Goal: Transaction & Acquisition: Purchase product/service

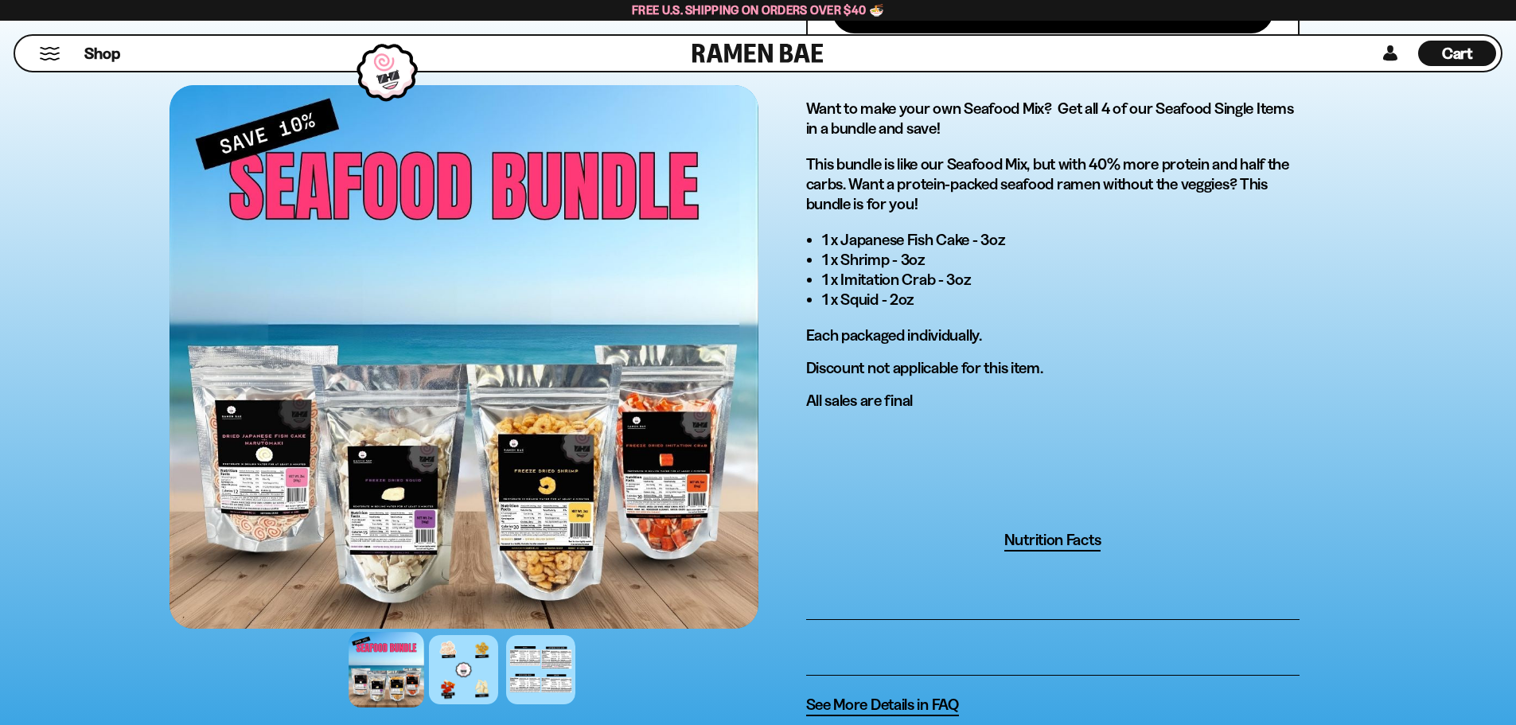
scroll to position [876, 0]
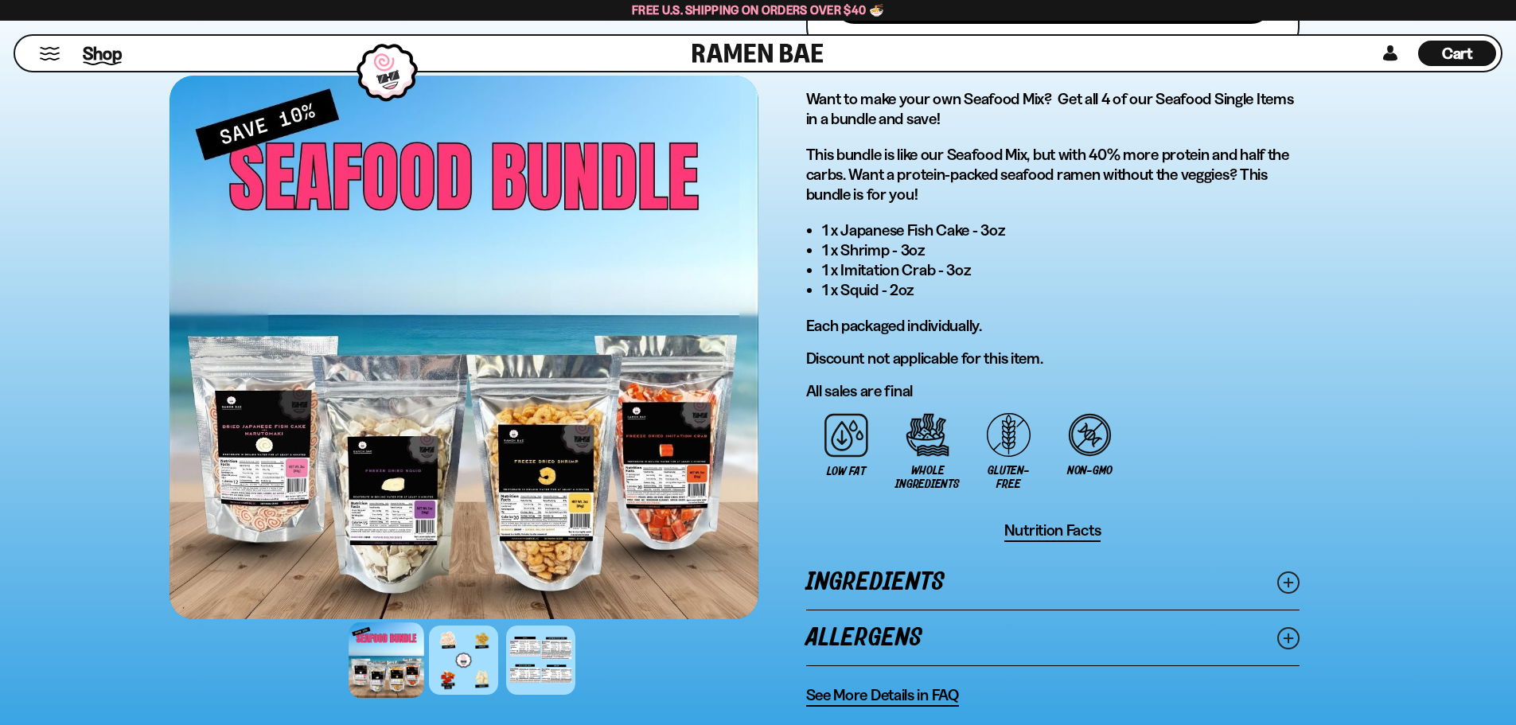
click at [100, 49] on span "Shop" at bounding box center [102, 53] width 39 height 24
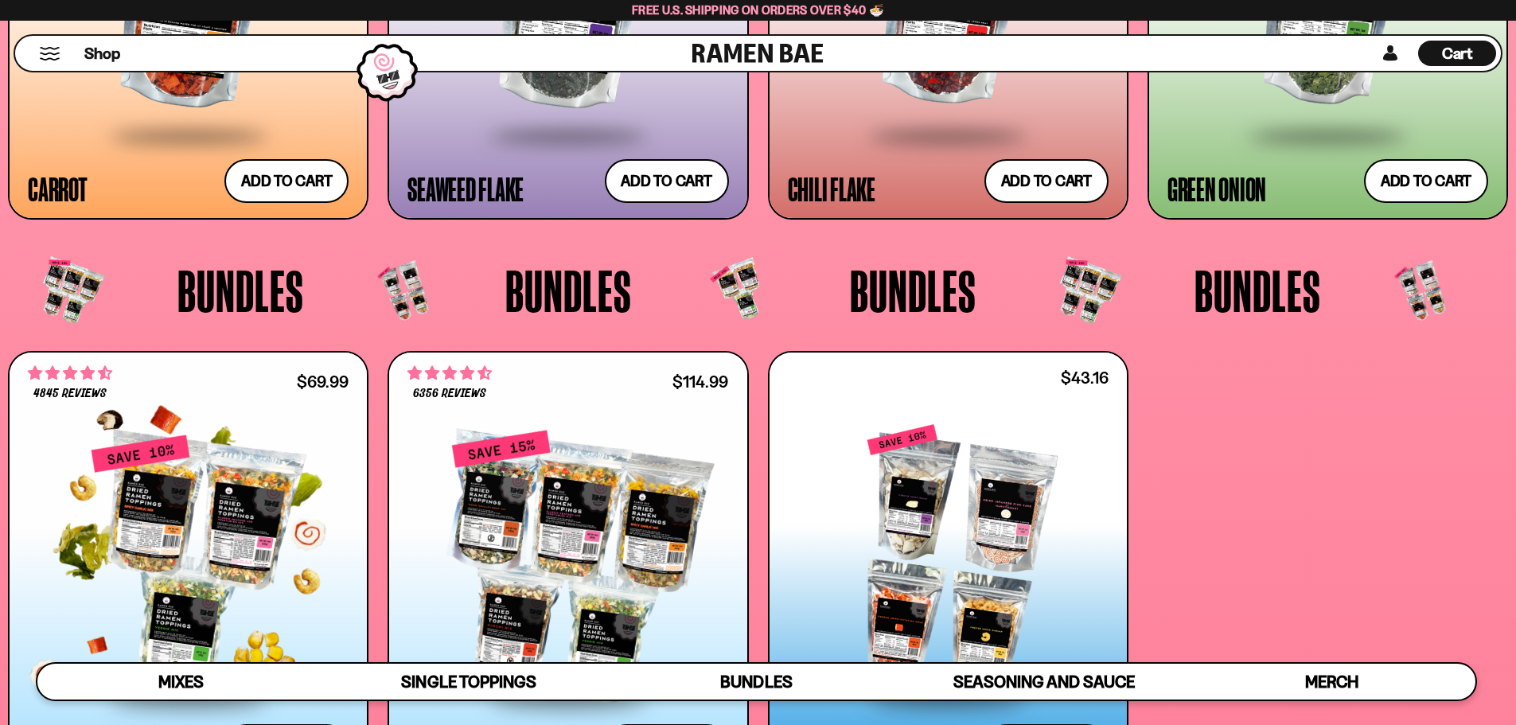
scroll to position [3980, 0]
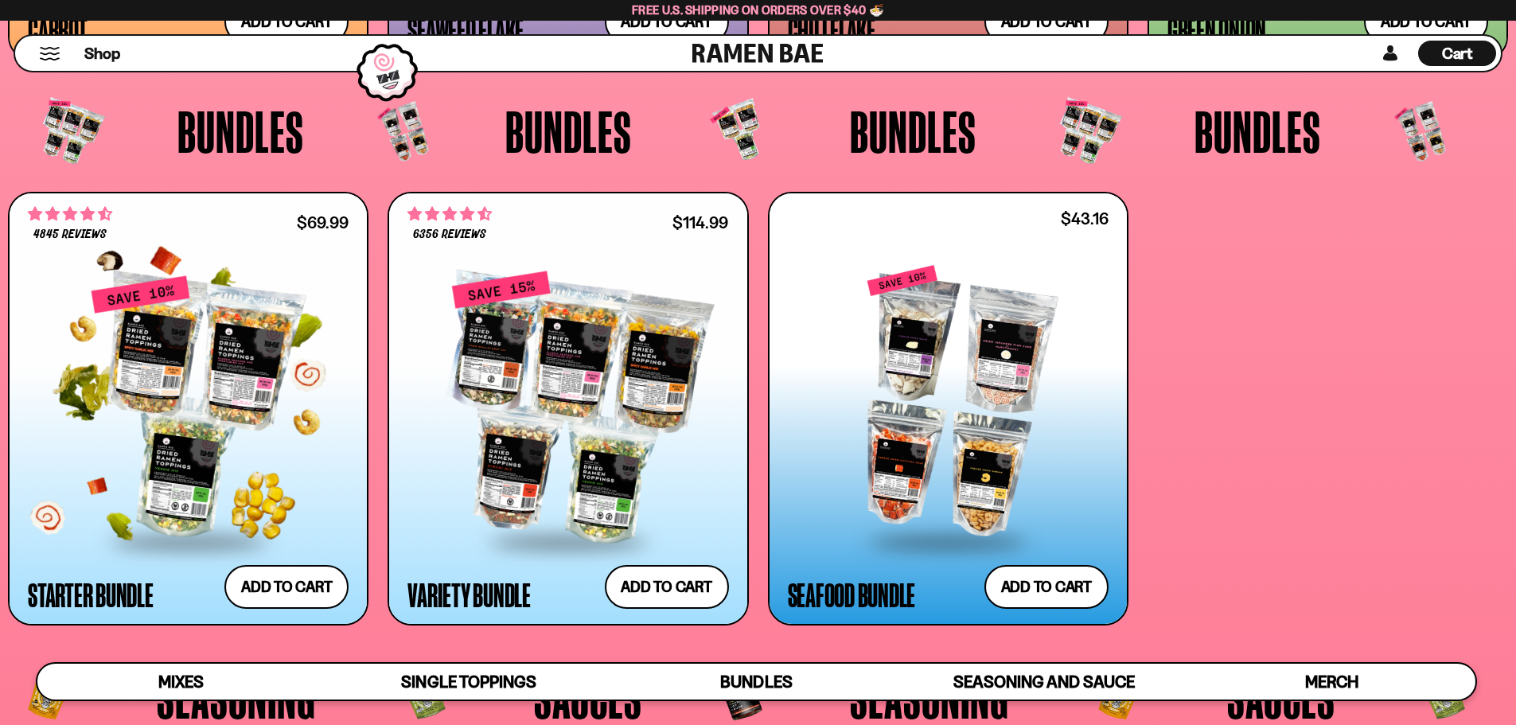
click at [187, 376] on div at bounding box center [188, 408] width 321 height 266
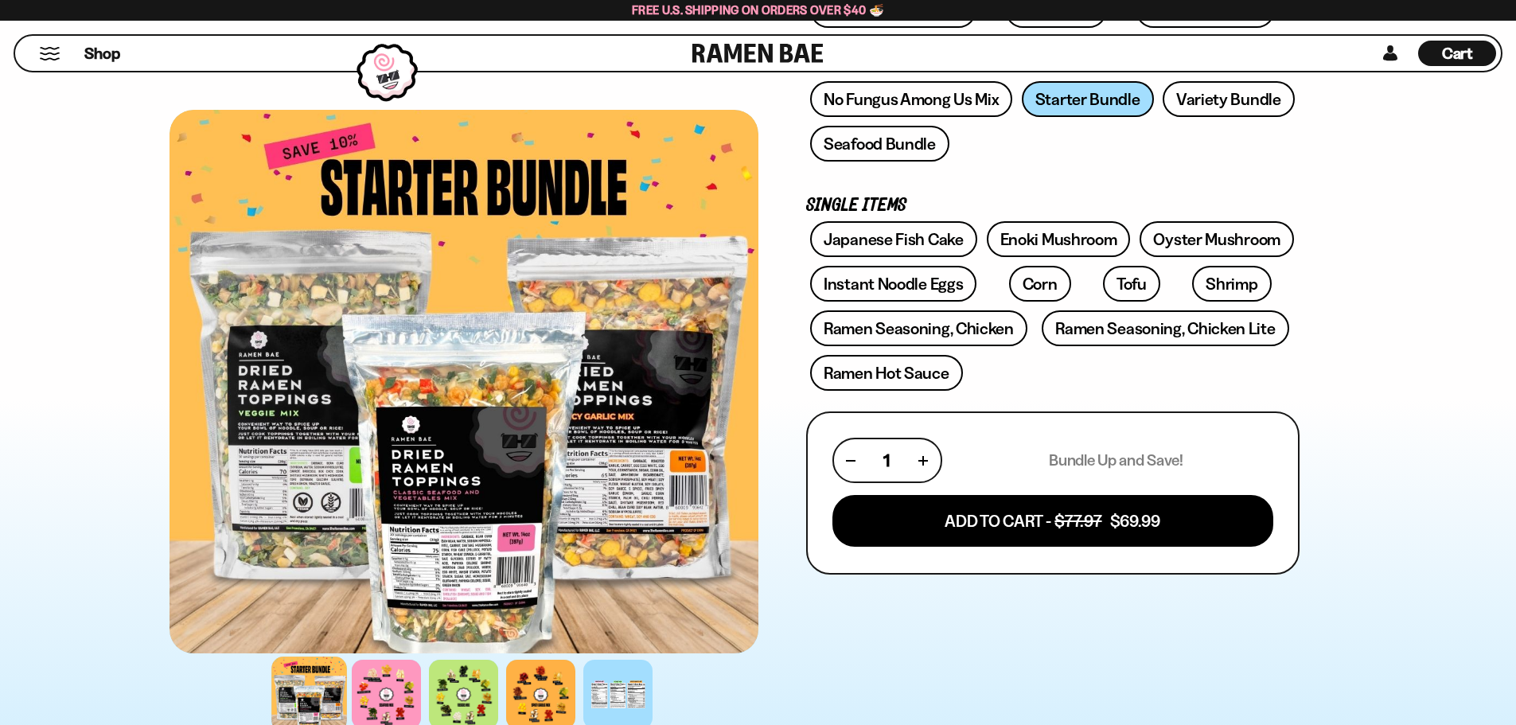
scroll to position [398, 0]
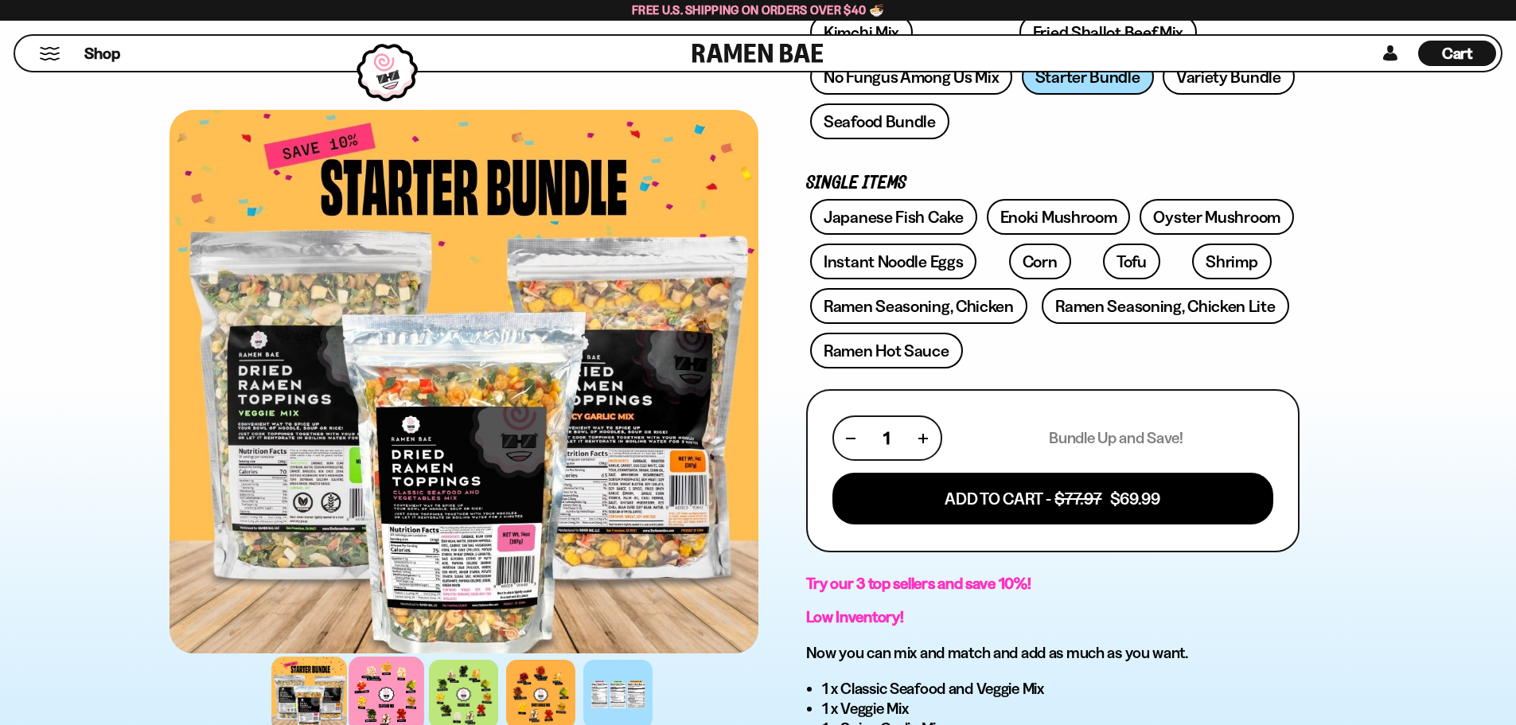
click at [396, 693] on div at bounding box center [387, 695] width 76 height 76
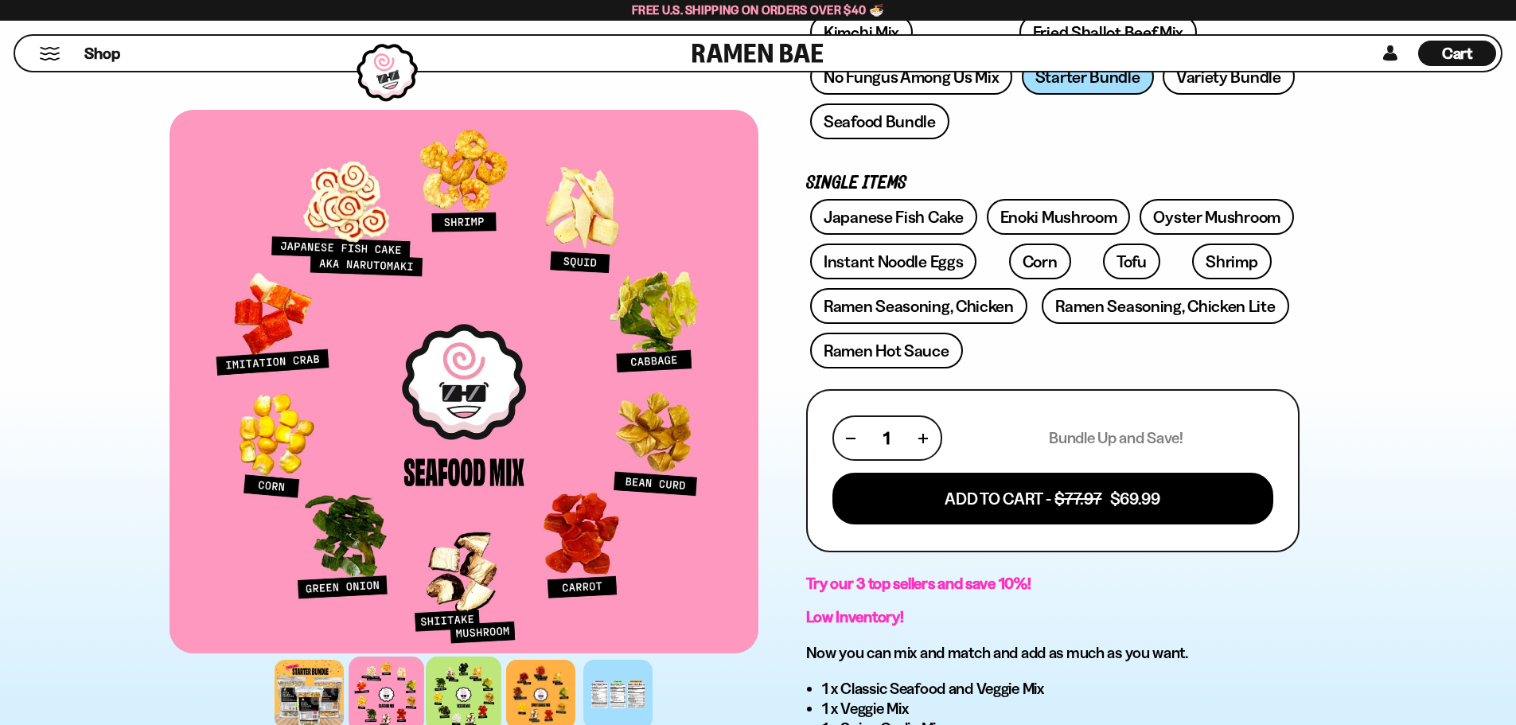
click at [451, 693] on div at bounding box center [464, 695] width 76 height 76
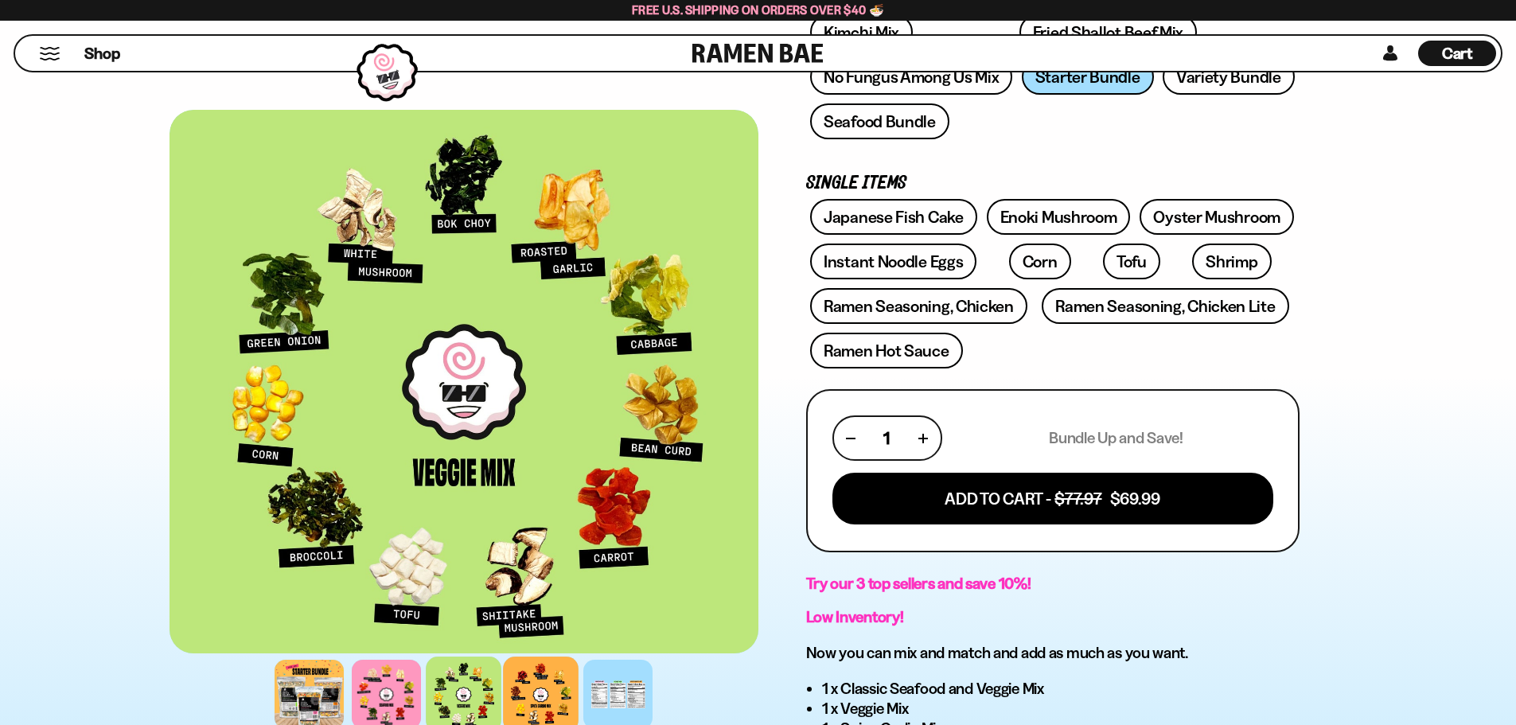
click at [525, 679] on div at bounding box center [541, 695] width 76 height 76
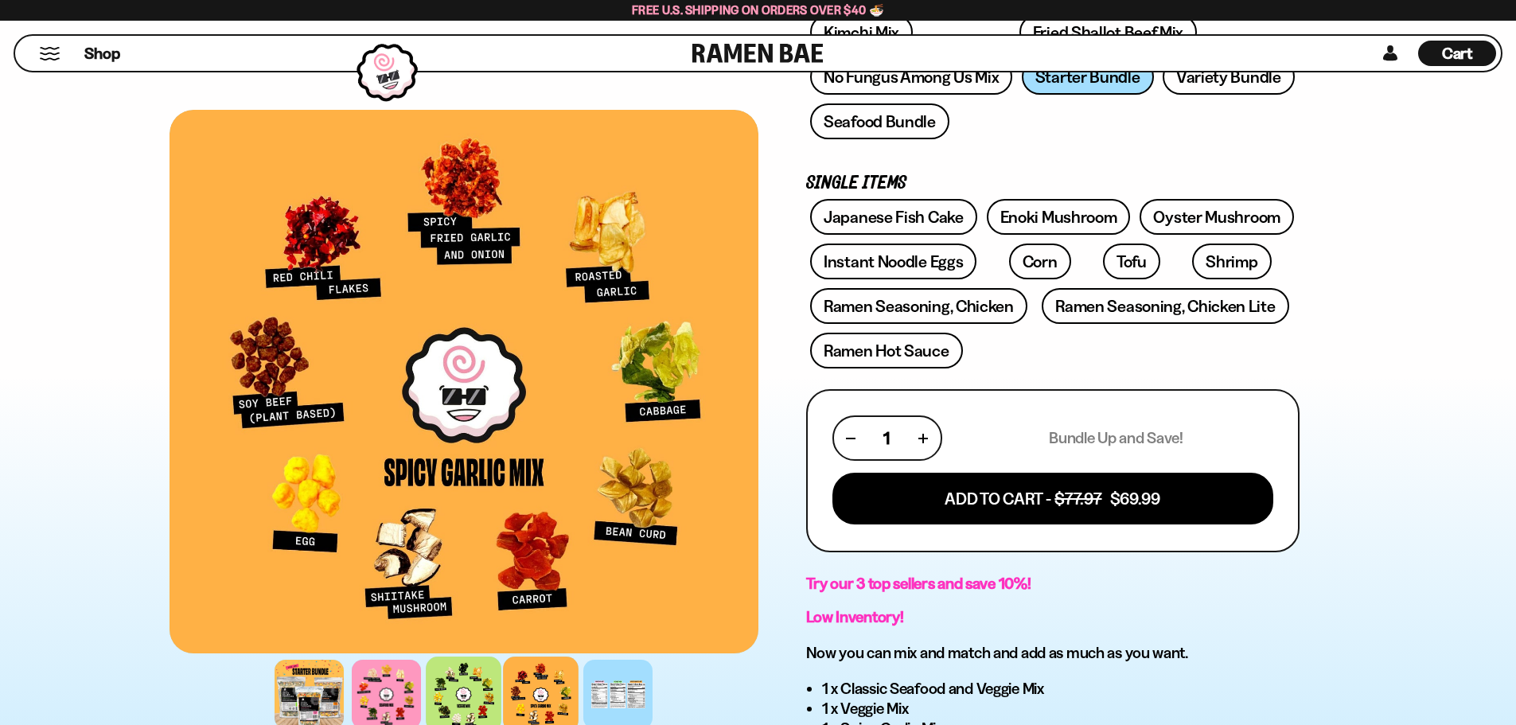
click at [477, 685] on div at bounding box center [464, 695] width 76 height 76
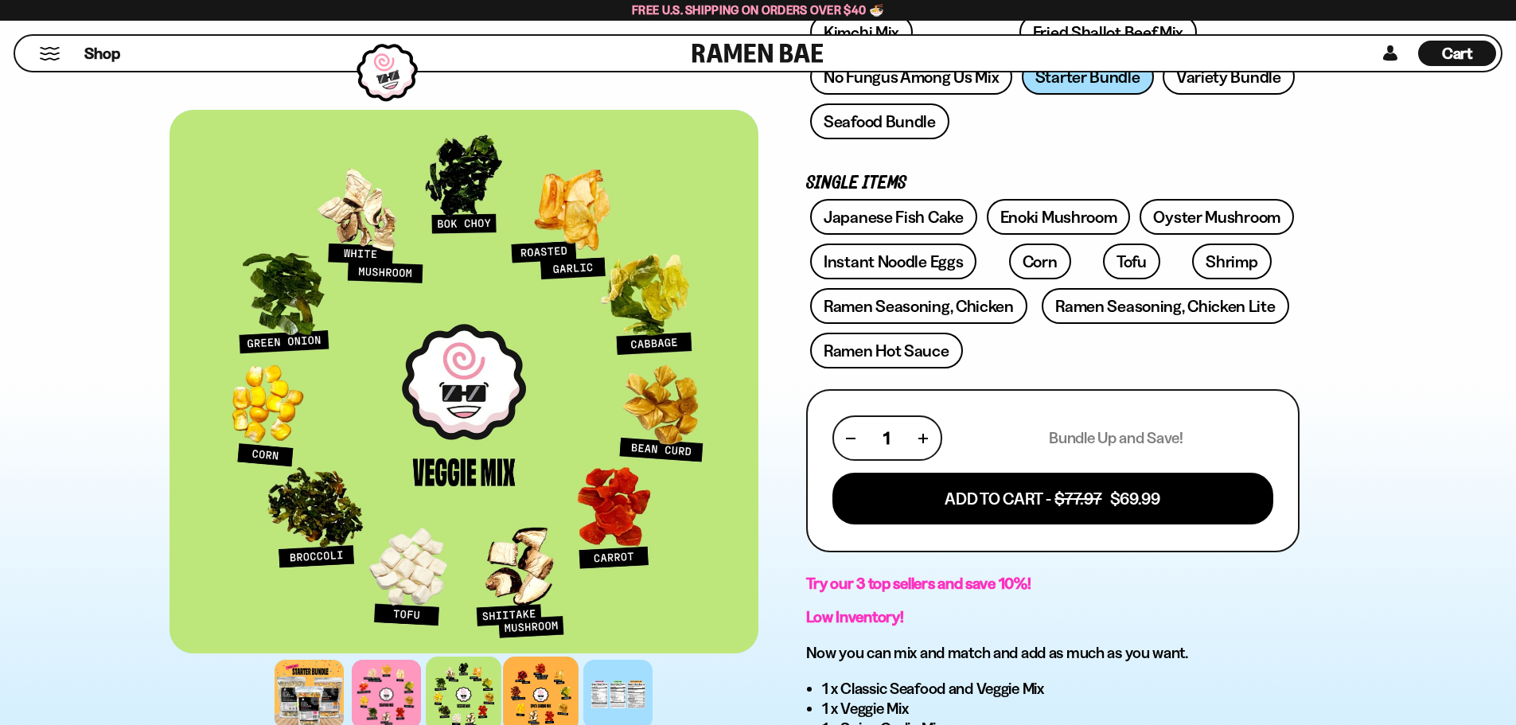
click at [523, 678] on div at bounding box center [541, 695] width 76 height 76
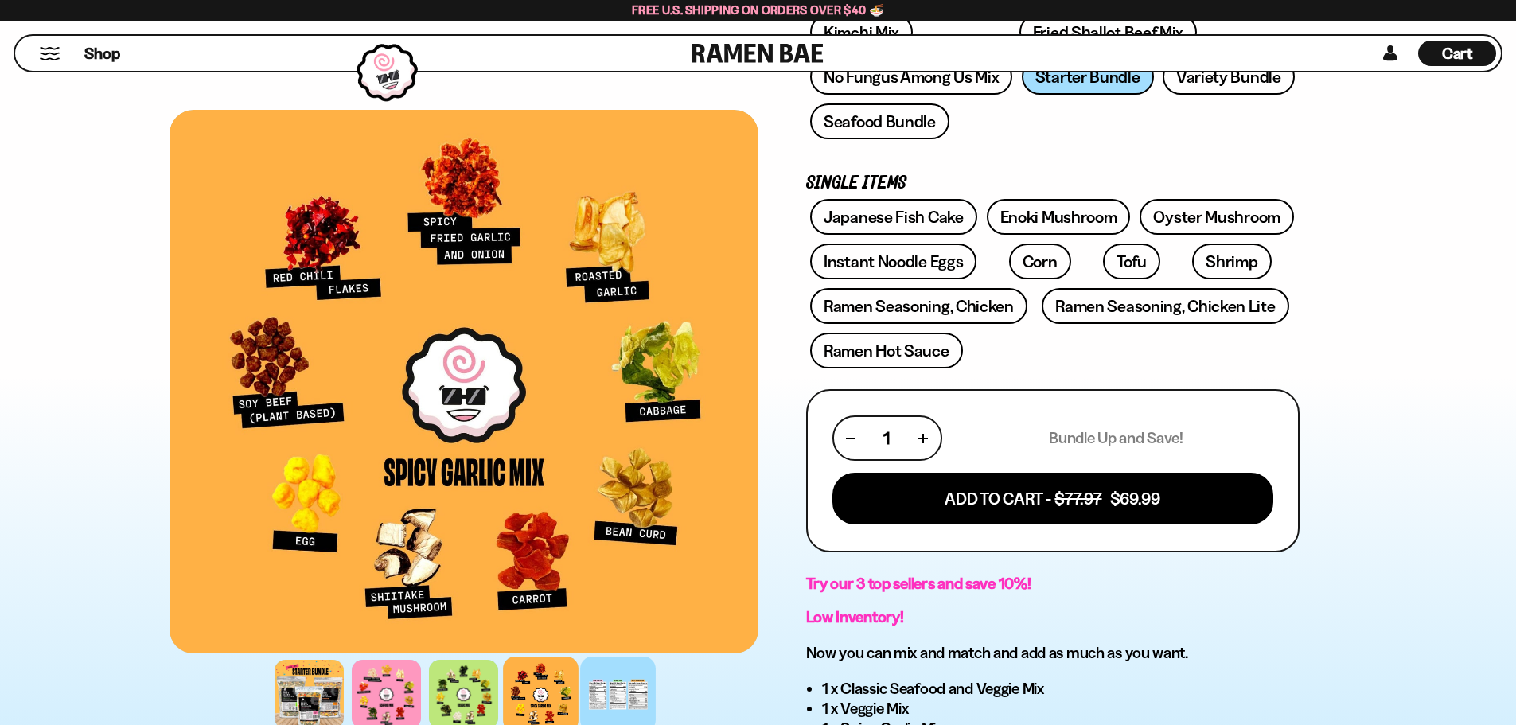
click at [617, 665] on div at bounding box center [618, 695] width 76 height 76
